Goal: Task Accomplishment & Management: Use online tool/utility

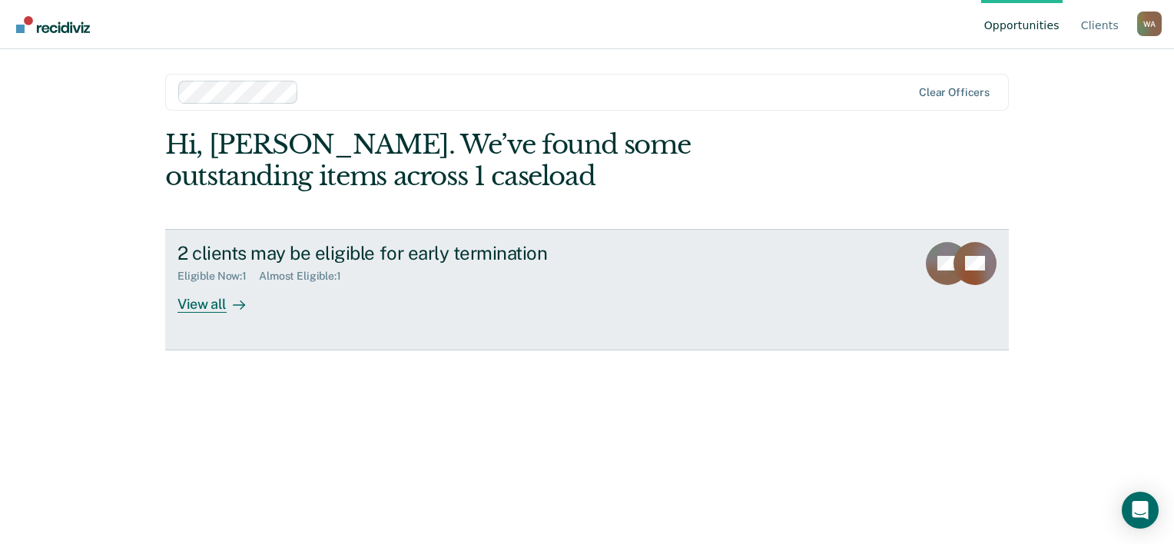
click at [212, 305] on div "View all" at bounding box center [220, 298] width 86 height 30
